Goal: Information Seeking & Learning: Learn about a topic

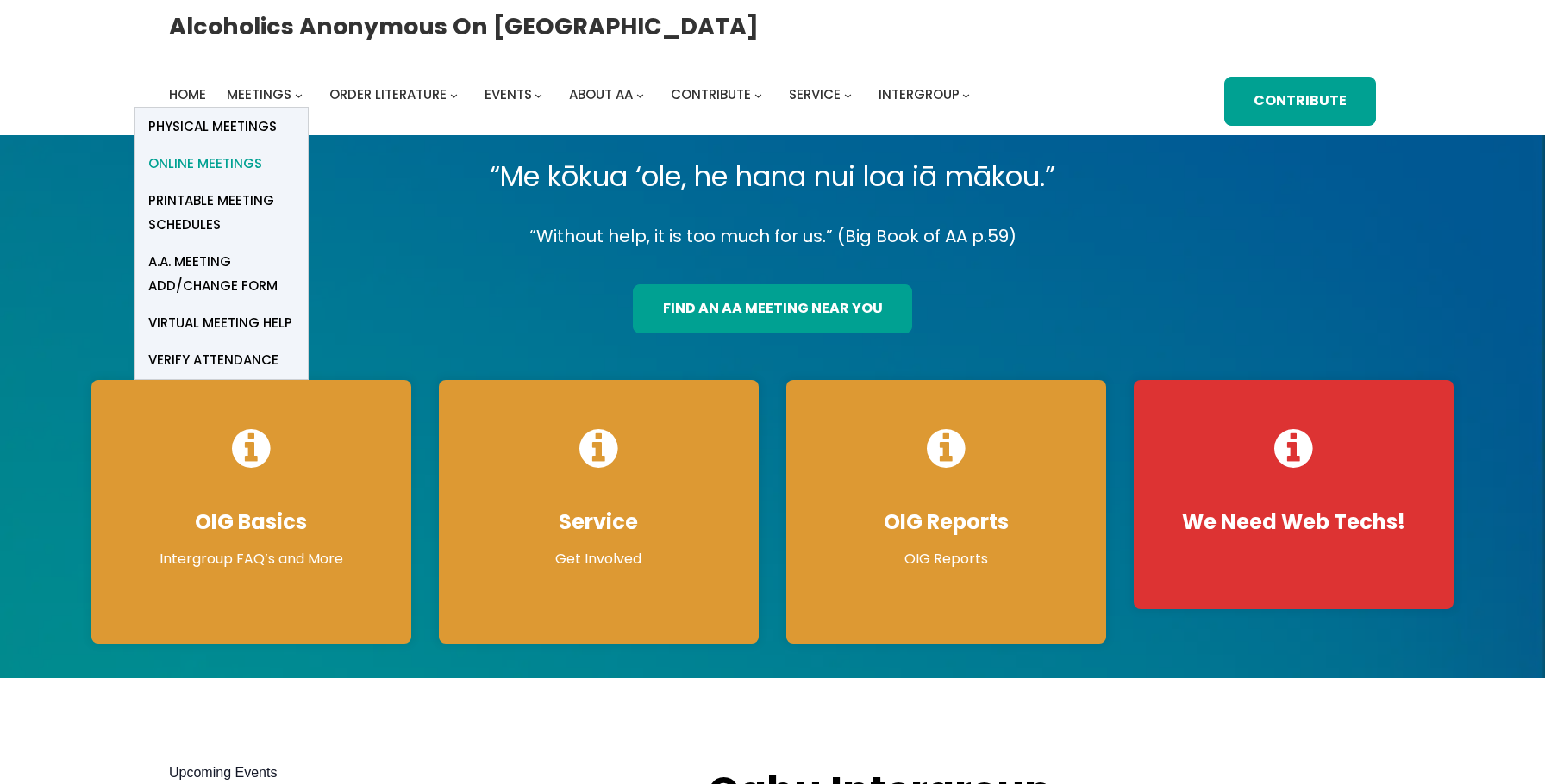
click at [242, 160] on span "Online Meetings" at bounding box center [206, 163] width 114 height 24
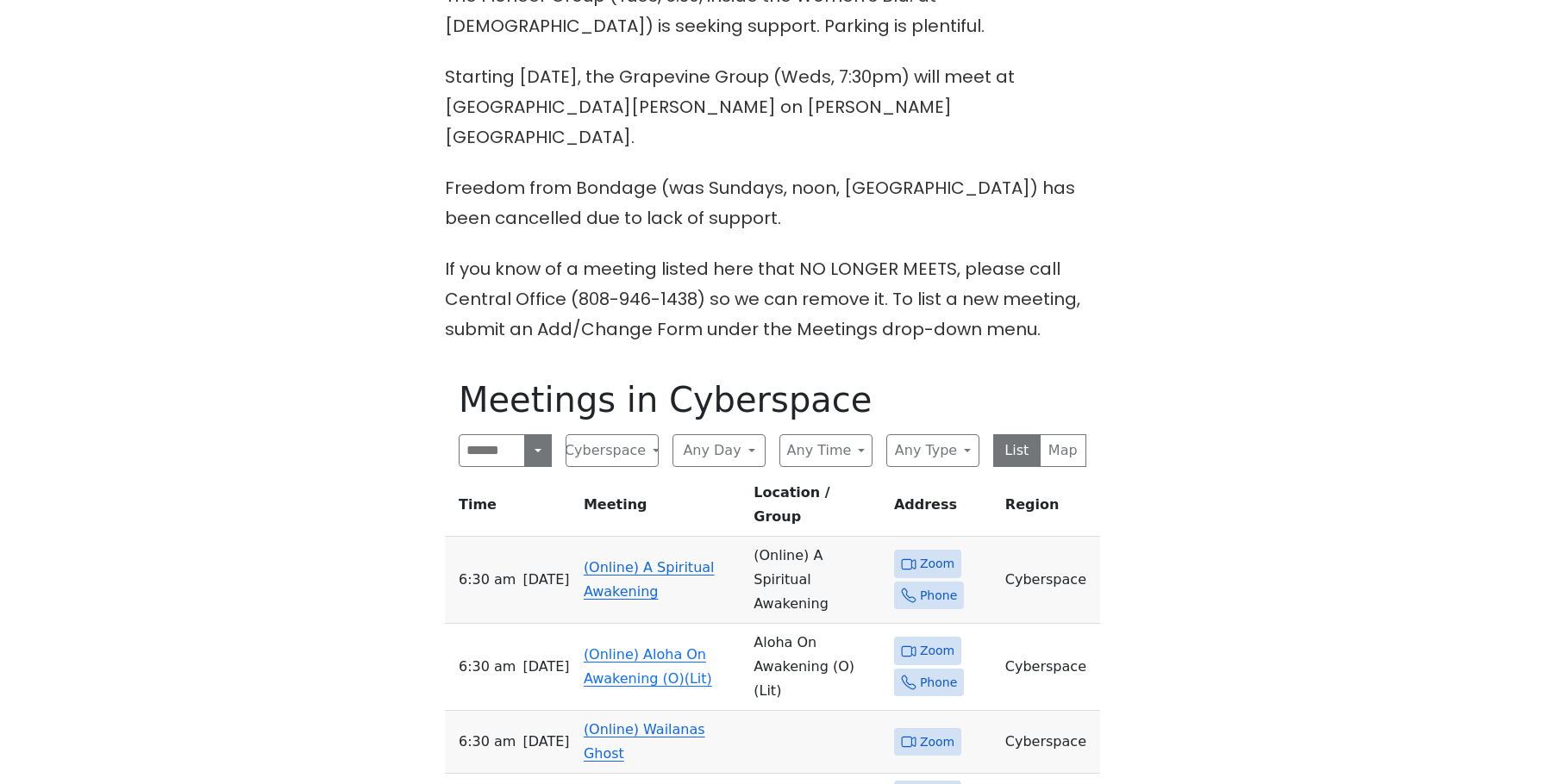
scroll to position [603, 0]
click at [616, 559] on link "(Online) A Spiritual Awakening" at bounding box center [649, 579] width 131 height 41
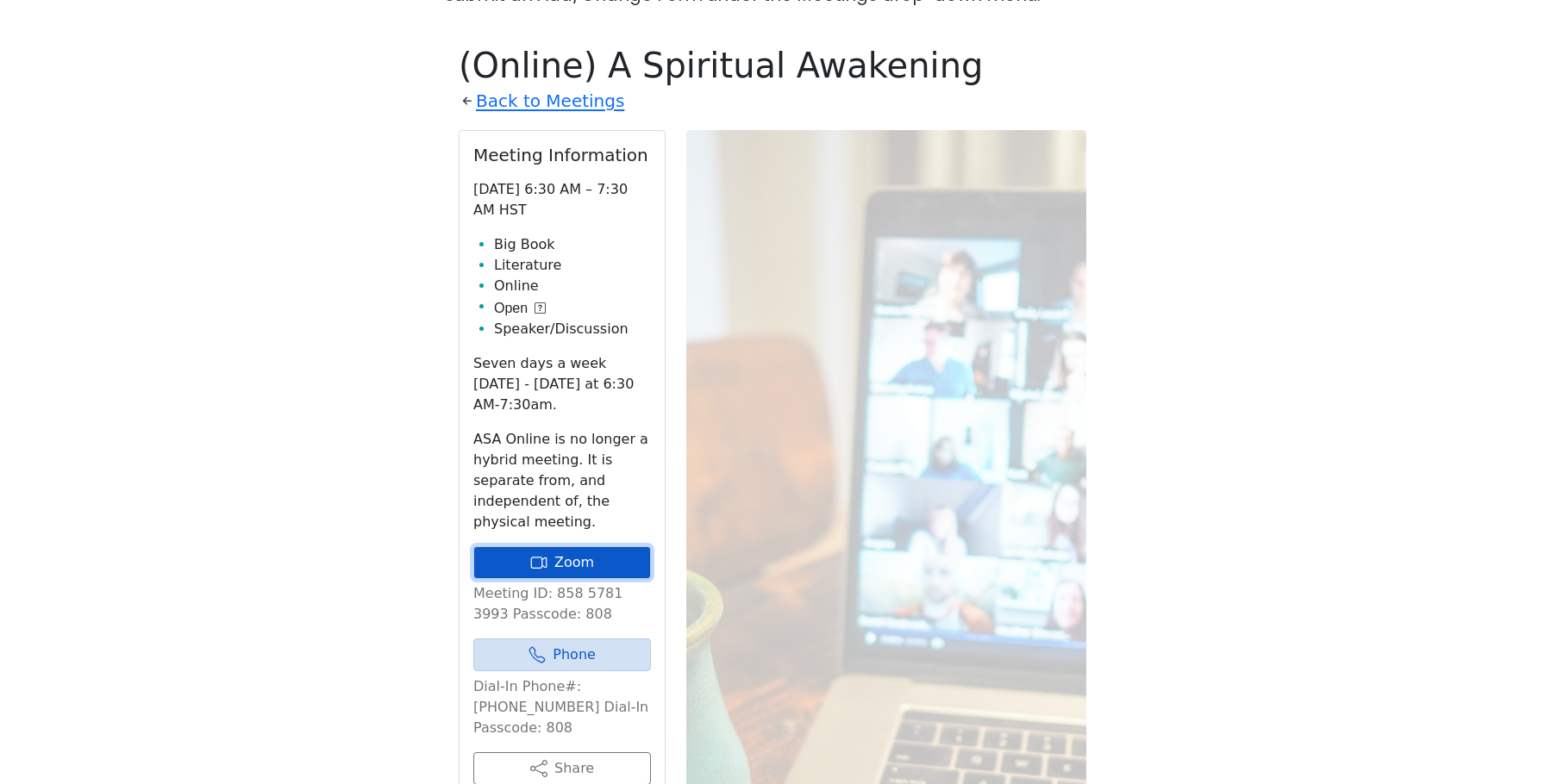
click at [616, 546] on link "Zoom" at bounding box center [562, 562] width 178 height 33
